Goal: Transaction & Acquisition: Purchase product/service

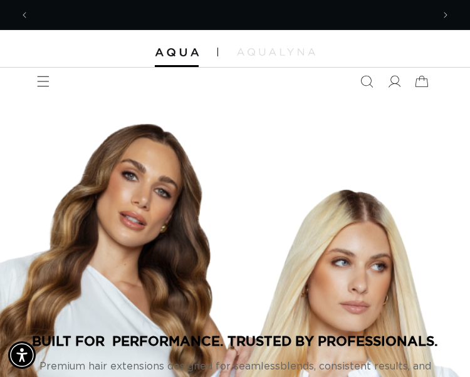
scroll to position [0, 403]
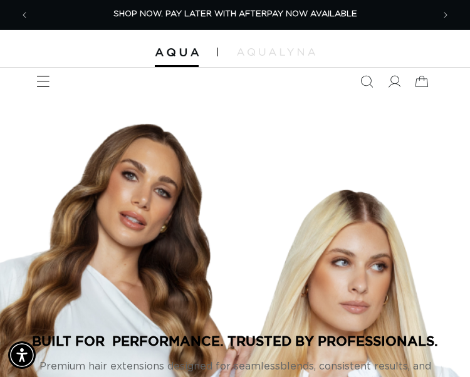
click at [41, 86] on icon "Menu" at bounding box center [42, 81] width 13 height 13
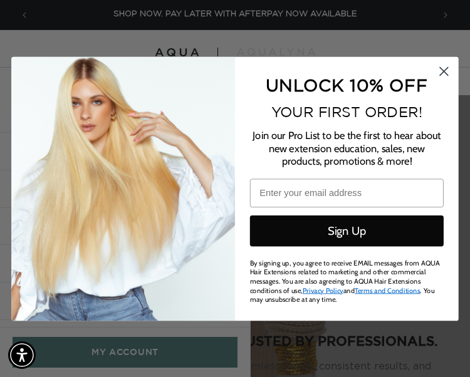
click at [357, 72] on circle "Close dialog" at bounding box center [443, 70] width 19 height 19
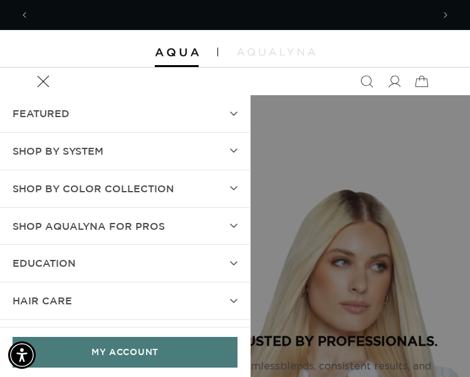
scroll to position [0, 807]
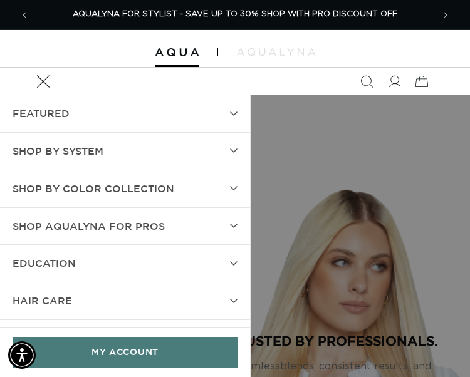
click at [39, 77] on icon "Menu" at bounding box center [42, 81] width 13 height 13
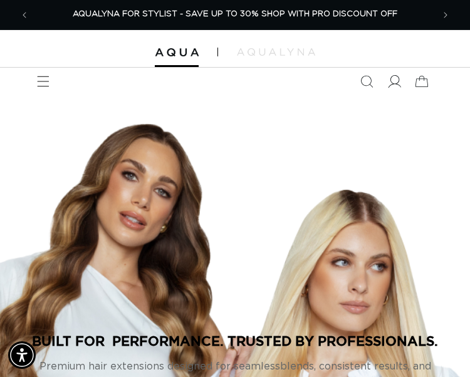
click at [357, 81] on icon at bounding box center [393, 81] width 13 height 13
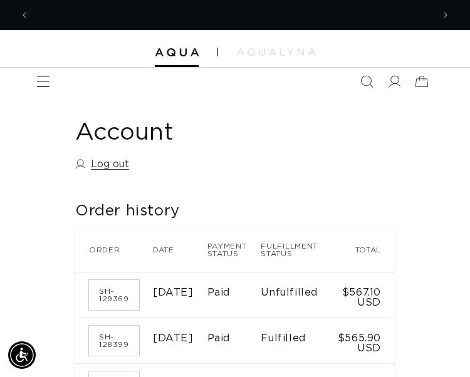
scroll to position [0, 807]
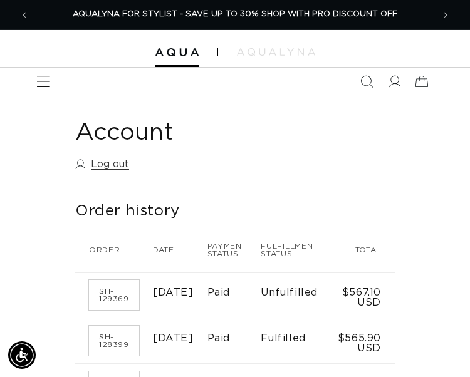
click at [33, 85] on span "Menu" at bounding box center [43, 82] width 28 height 28
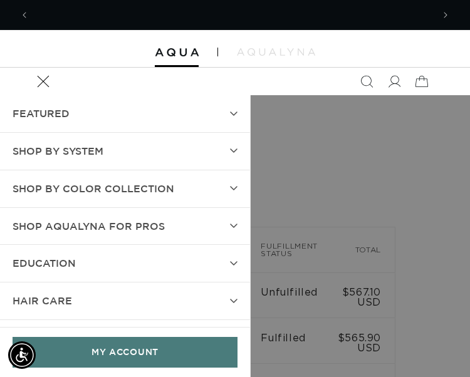
scroll to position [0, 0]
click at [61, 150] on span "SHOP BY SYSTEM" at bounding box center [58, 151] width 91 height 18
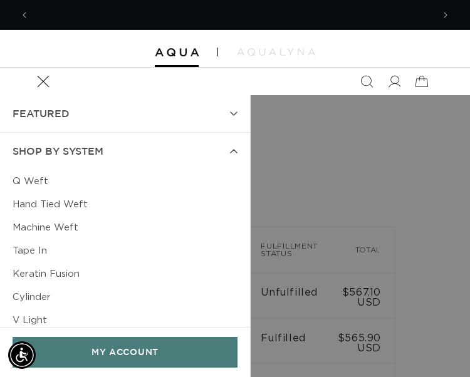
scroll to position [0, 403]
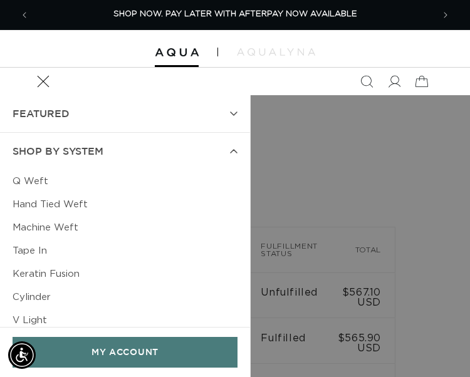
click at [39, 181] on link "Q Weft" at bounding box center [125, 181] width 225 height 23
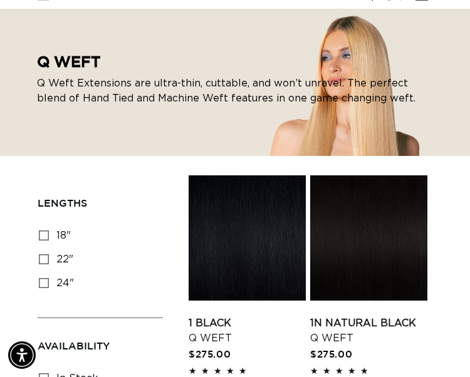
scroll to position [102, 0]
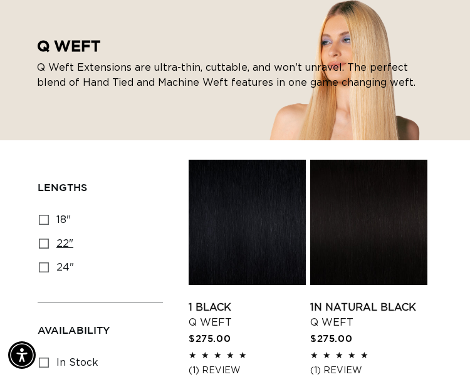
click at [43, 244] on icon at bounding box center [44, 244] width 10 height 10
click at [43, 244] on input "22" 22" (5 products)" at bounding box center [44, 244] width 10 height 10
checkbox input "true"
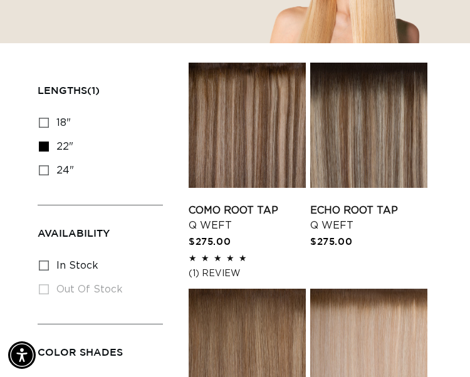
scroll to position [0, 403]
click at [246, 203] on link "Como Root Tap Q Weft" at bounding box center [246, 218] width 117 height 30
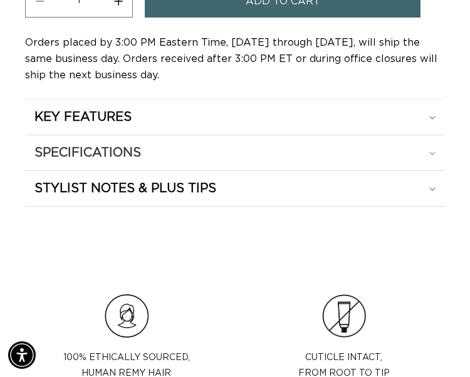
scroll to position [0, 403]
click at [157, 146] on div "SPECIFICATIONS" at bounding box center [234, 153] width 401 height 16
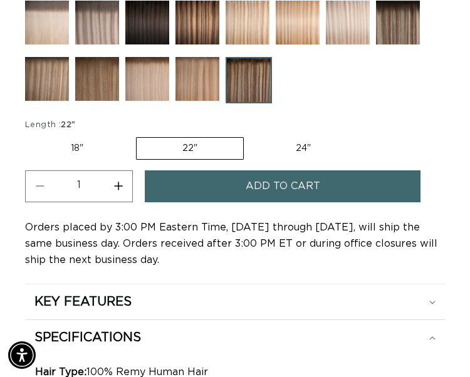
scroll to position [0, 0]
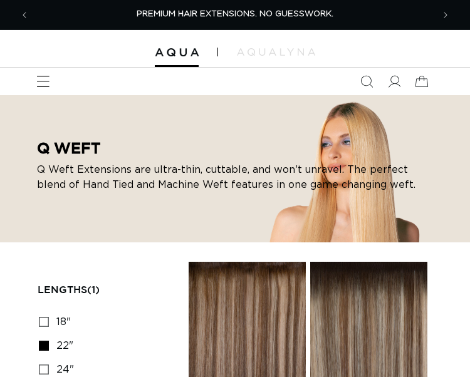
click at [44, 79] on icon "Menu" at bounding box center [42, 81] width 13 height 13
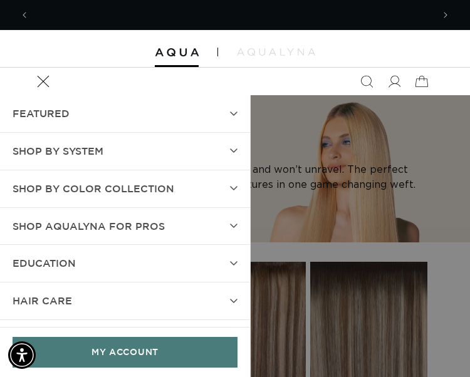
scroll to position [0, 403]
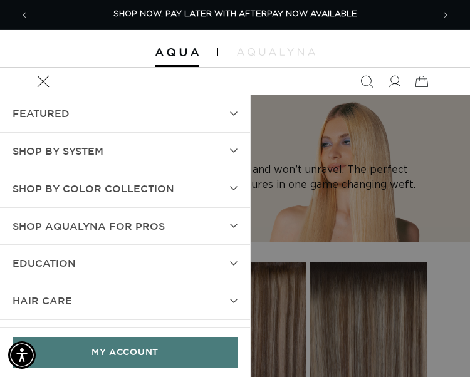
click at [54, 150] on span "SHOP BY SYSTEM" at bounding box center [58, 151] width 91 height 18
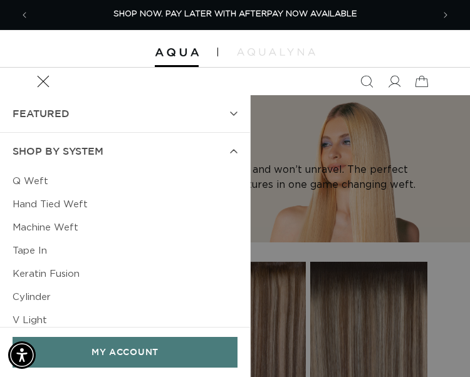
click at [56, 229] on link "Machine Weft" at bounding box center [125, 227] width 225 height 23
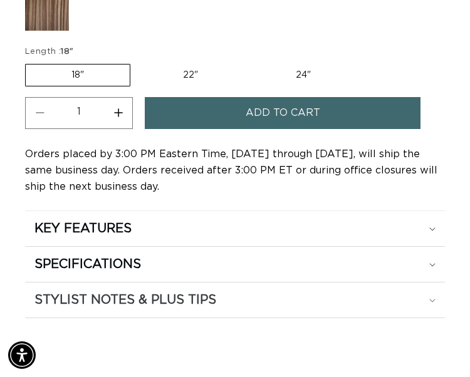
scroll to position [0, 403]
click at [139, 266] on h2 "SPECIFICATIONS" at bounding box center [87, 264] width 106 height 16
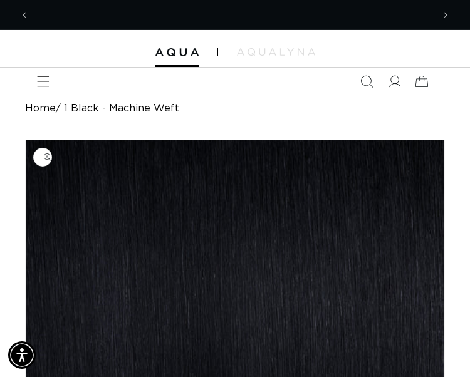
scroll to position [0, 0]
click at [43, 85] on icon "Menu" at bounding box center [42, 81] width 13 height 13
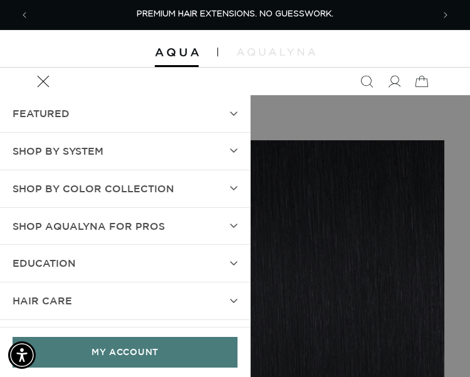
click at [88, 137] on summary "SHOP BY SYSTEM" at bounding box center [125, 151] width 250 height 37
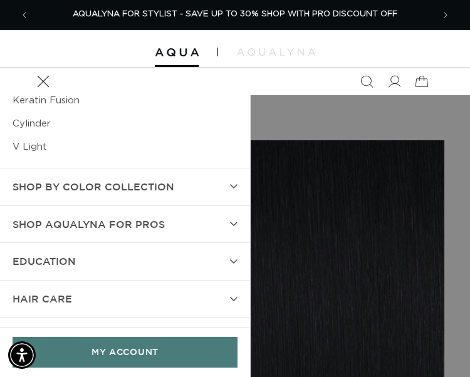
scroll to position [173, 0]
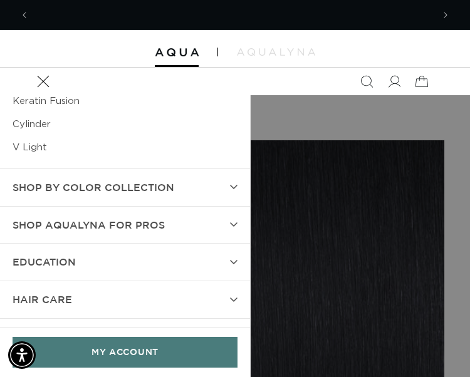
click at [54, 221] on span "Shop AquaLyna for Pros" at bounding box center [89, 225] width 152 height 18
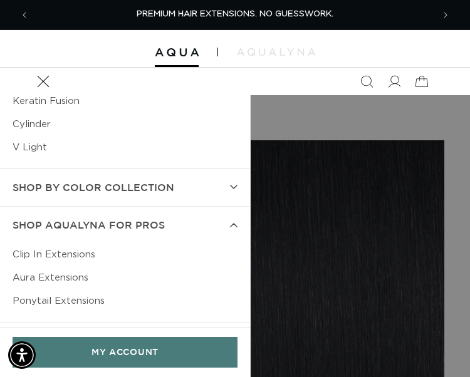
click at [55, 277] on link "Aura Extensions" at bounding box center [125, 277] width 225 height 23
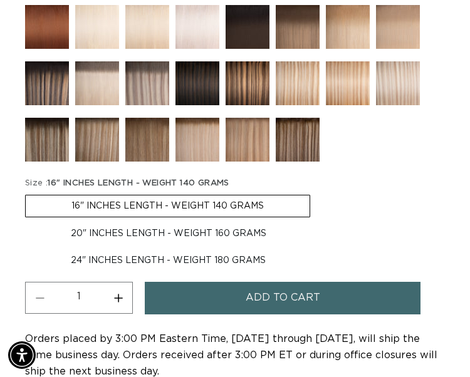
scroll to position [793, 0]
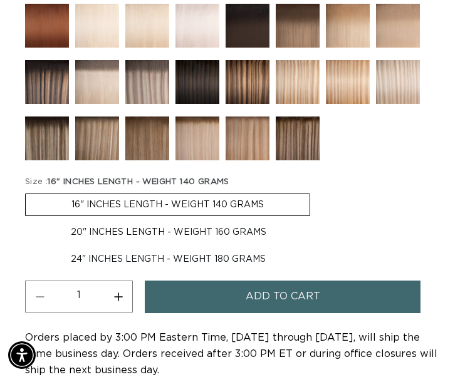
click at [122, 232] on label "20" INCHES LENGTH - WEIGHT 160 GRAMS Variant sold out or unavailable" at bounding box center [168, 232] width 287 height 21
click at [316, 192] on input "20" INCHES LENGTH - WEIGHT 160 GRAMS Variant sold out or unavailable" at bounding box center [316, 191] width 1 height 1
radio input "true"
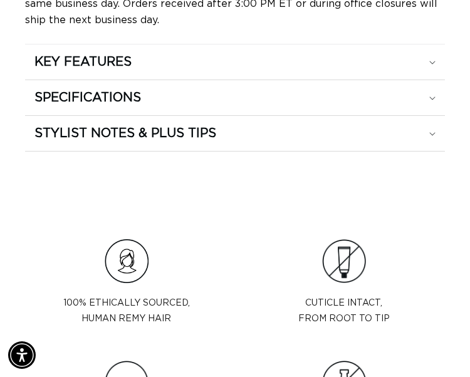
scroll to position [1148, 0]
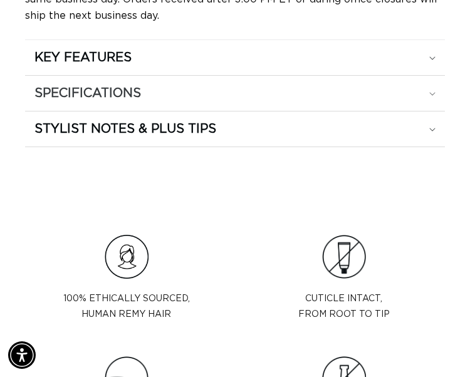
click at [129, 91] on h2 "SPECIFICATIONS" at bounding box center [87, 93] width 106 height 16
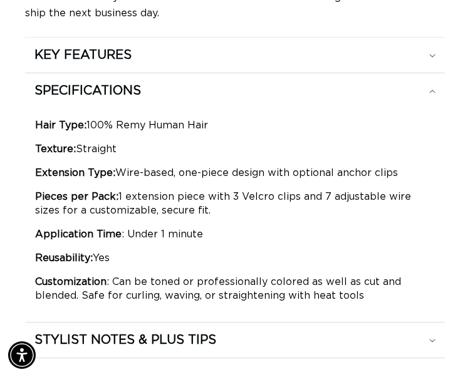
scroll to position [1145, 0]
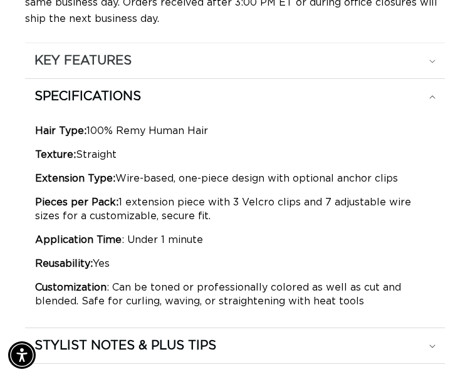
click at [175, 55] on div "KEY FEATURES" at bounding box center [234, 61] width 401 height 16
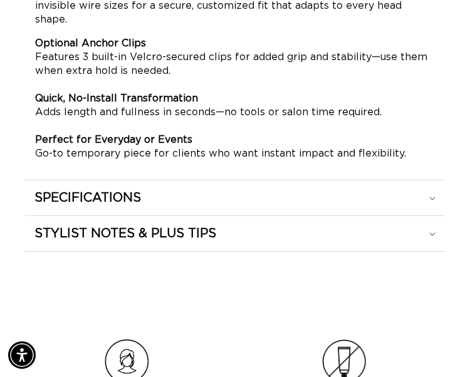
scroll to position [1314, 0]
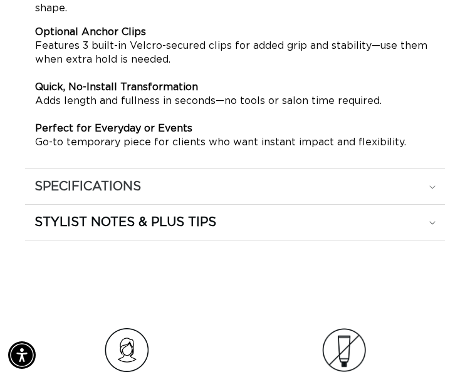
click at [133, 178] on h2 "SPECIFICATIONS" at bounding box center [87, 186] width 106 height 16
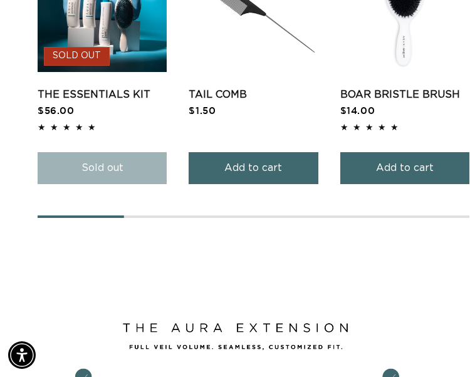
scroll to position [0, 0]
